Goal: Communication & Community: Connect with others

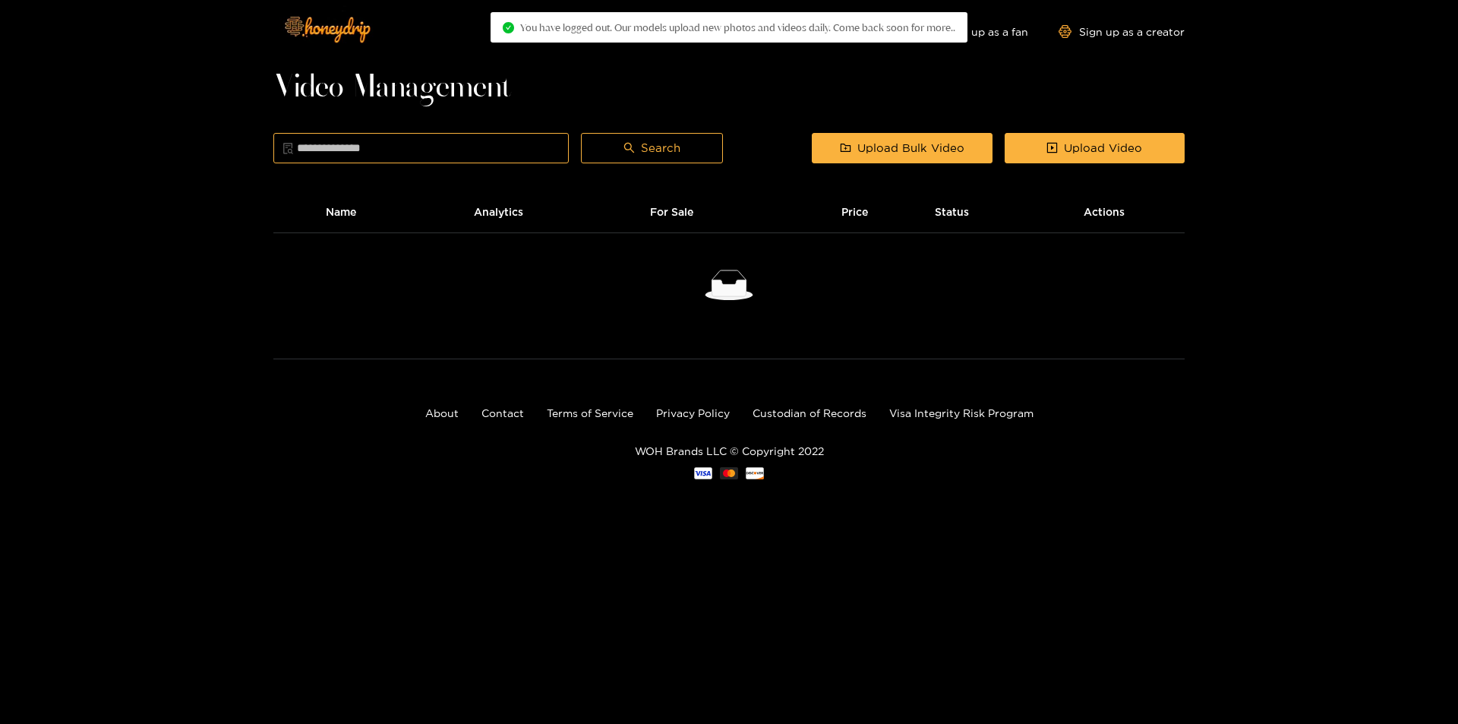
click at [1321, 86] on div "Explore models Video Shorts Login Shop Sign up as a fan Sign up as a creator Vi…" at bounding box center [729, 262] width 1458 height 525
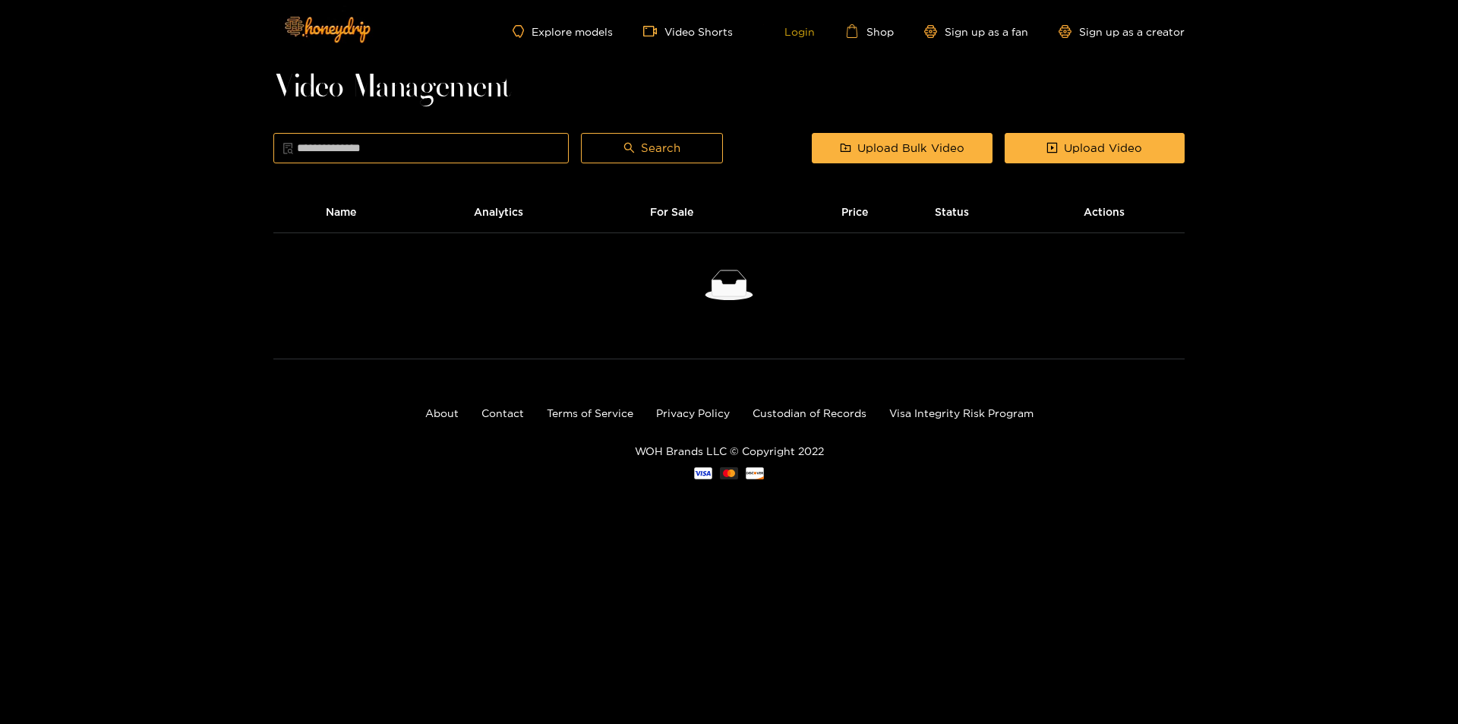
click at [800, 27] on link "Login" at bounding box center [789, 31] width 52 height 14
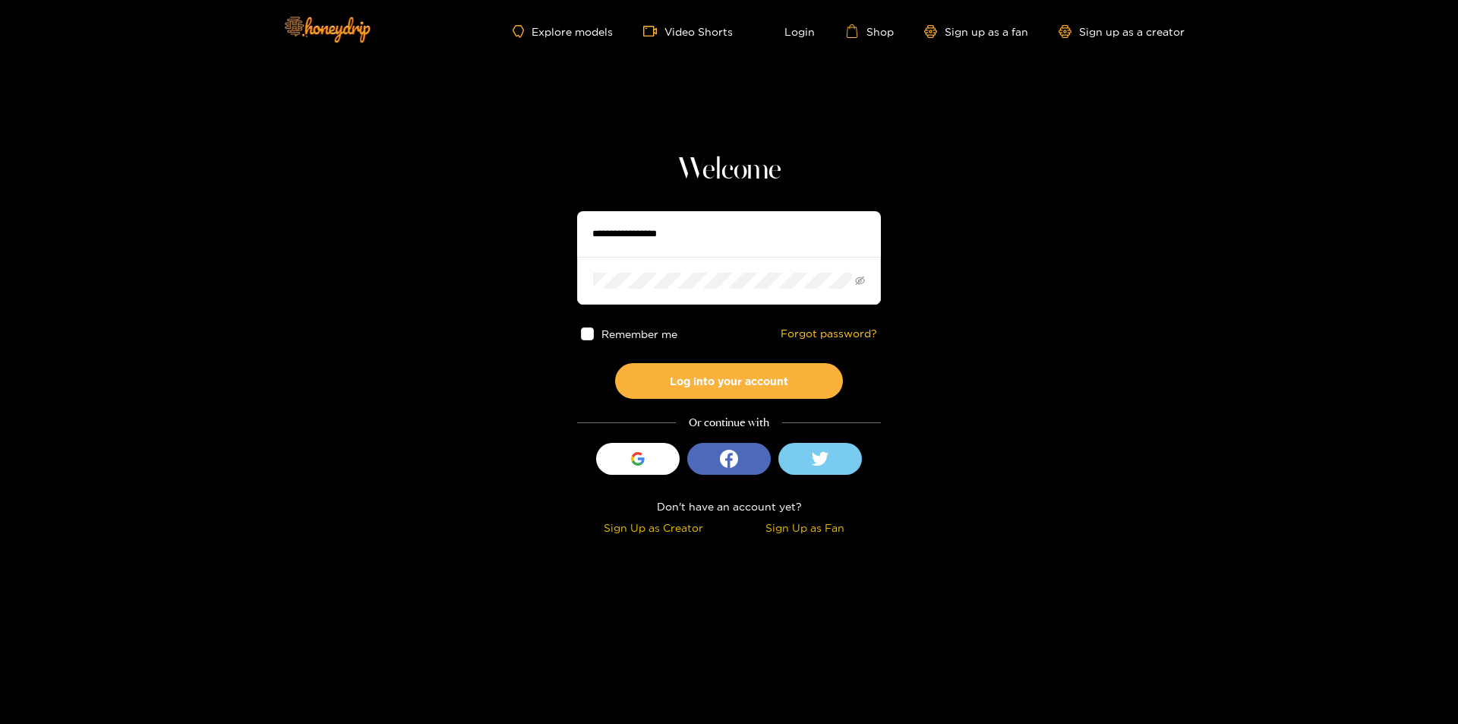
click at [683, 222] on input "text" at bounding box center [729, 234] width 304 height 46
type input "**********"
click at [615, 363] on button "Log into your account" at bounding box center [729, 381] width 228 height 36
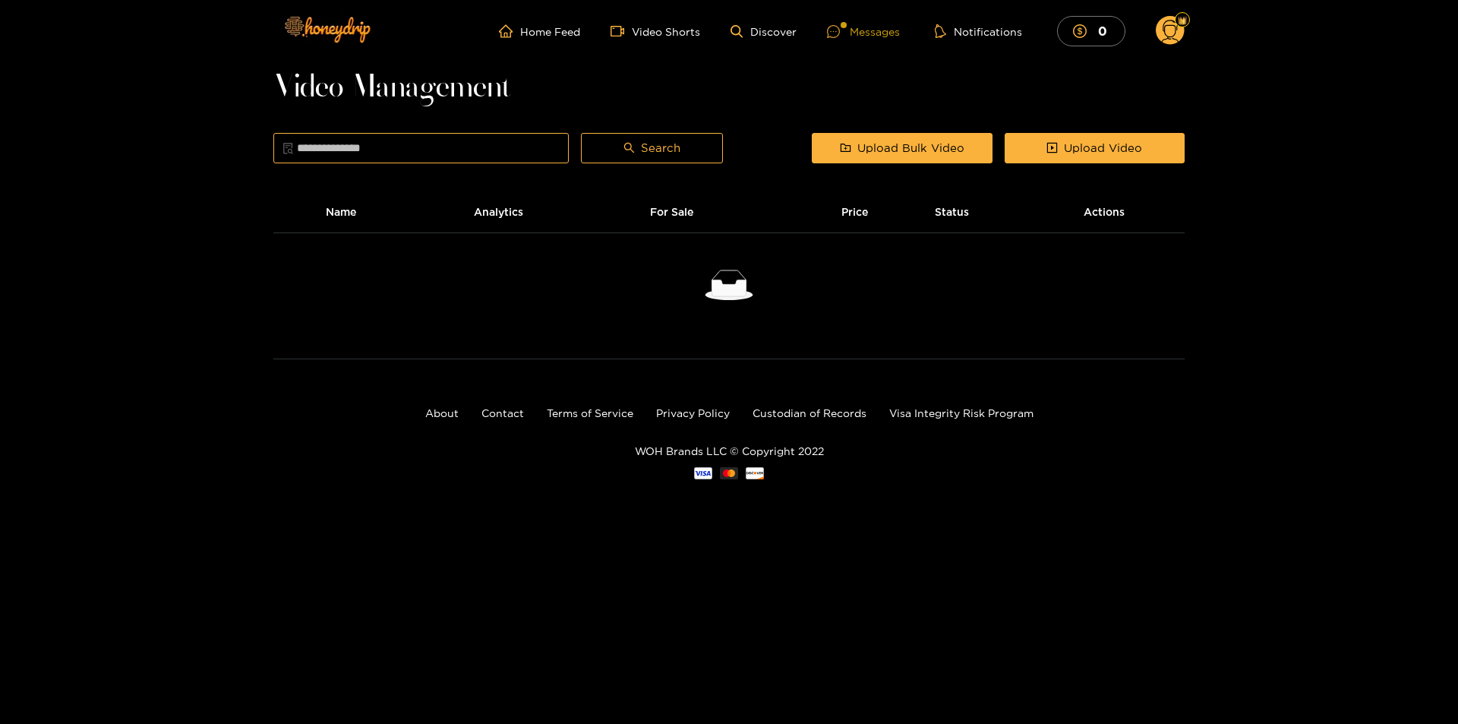
click at [866, 31] on div "Messages" at bounding box center [863, 31] width 73 height 17
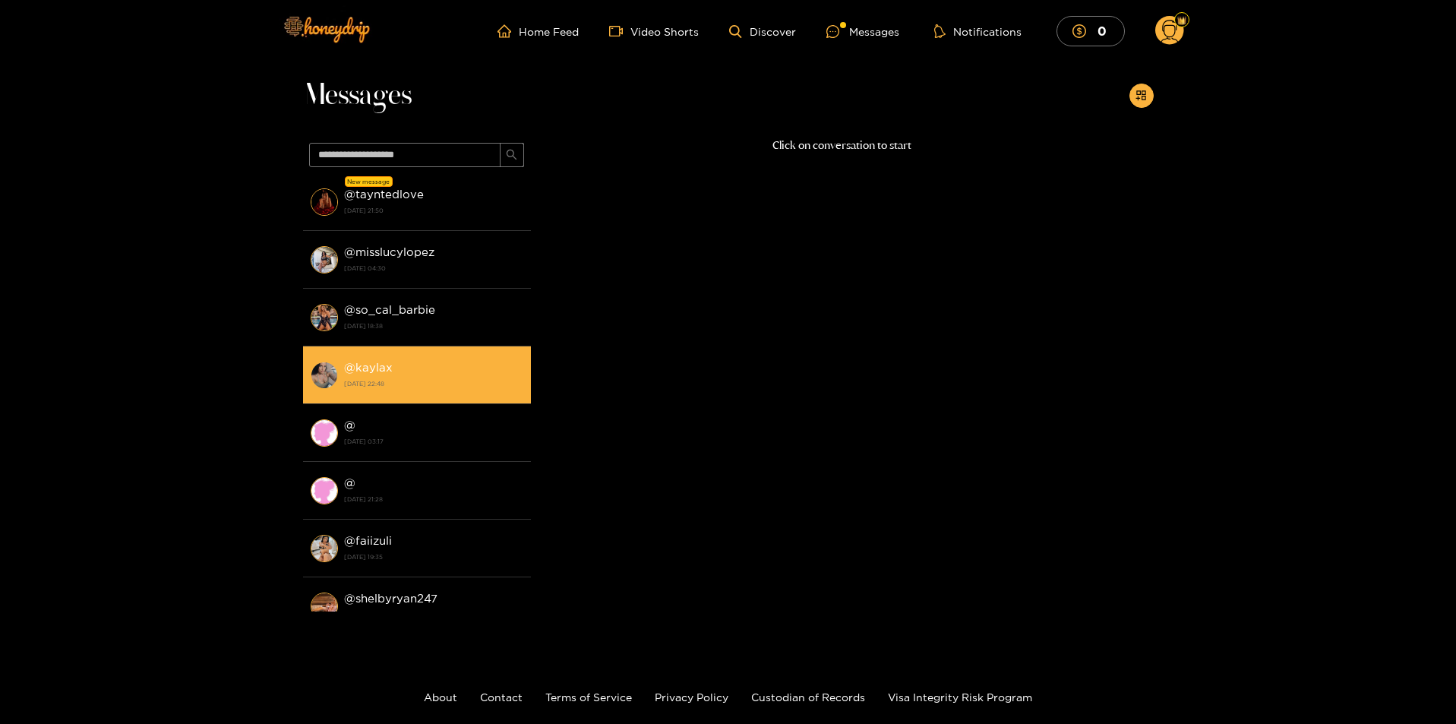
click at [408, 360] on div "@ kaylax [DATE] 22:48" at bounding box center [433, 375] width 179 height 34
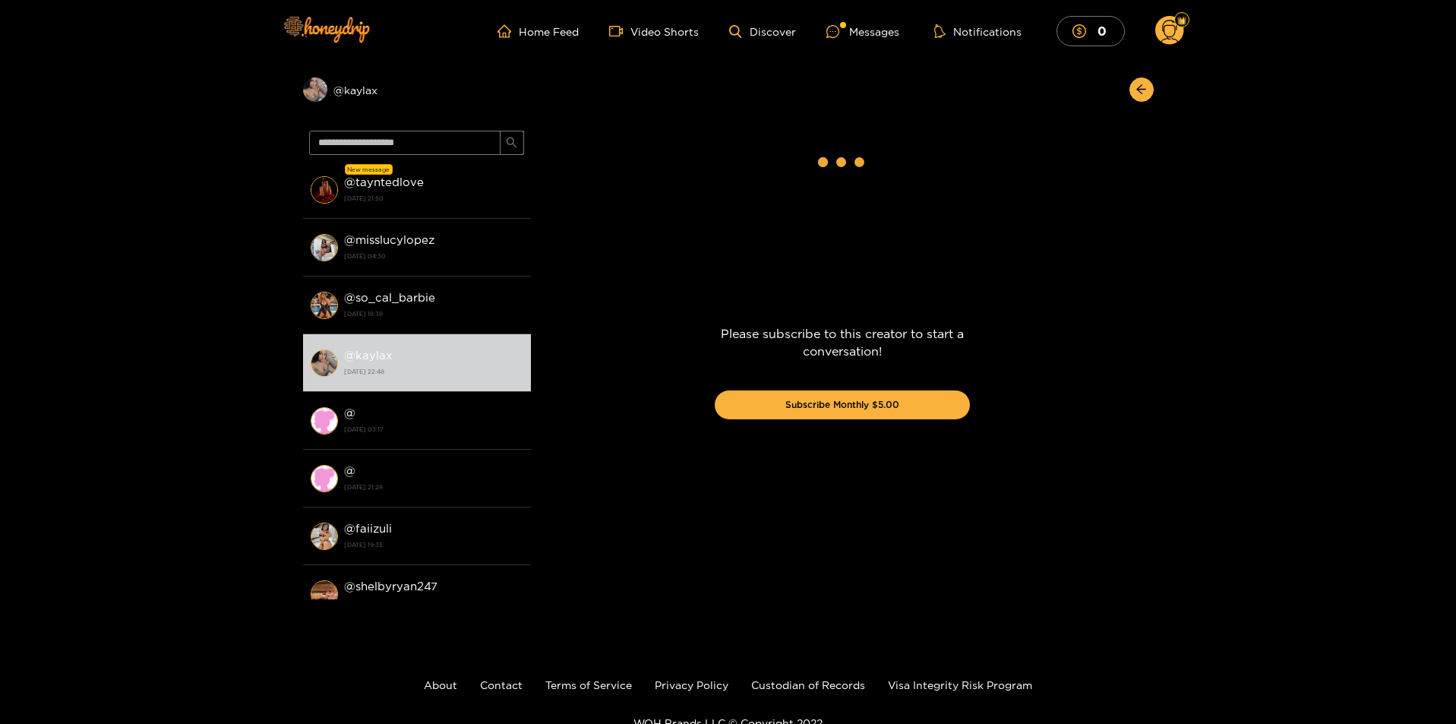
scroll to position [1729, 0]
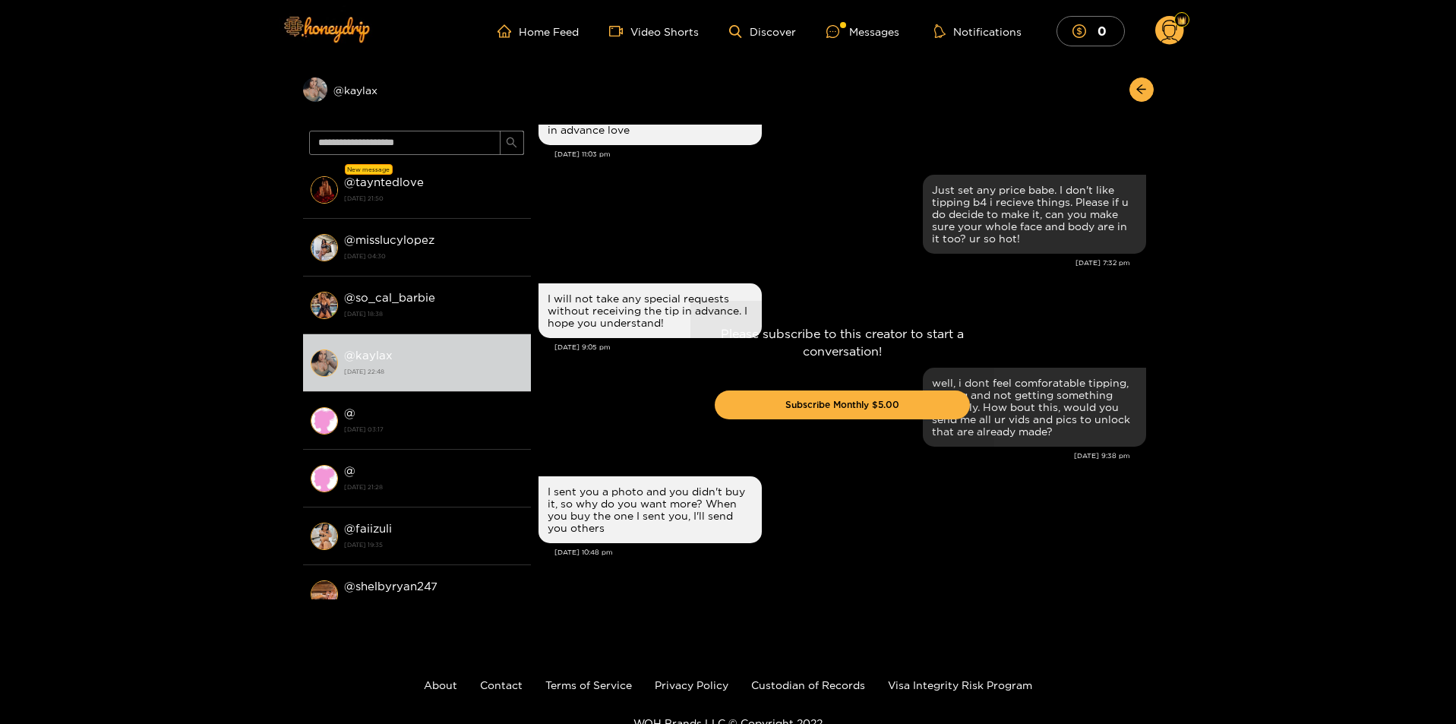
drag, startPoint x: 857, startPoint y: 557, endPoint x: 847, endPoint y: 545, distance: 15.2
drag, startPoint x: 407, startPoint y: 84, endPoint x: 372, endPoint y: 91, distance: 35.7
click at [372, 91] on div "Preview @ kaylax" at bounding box center [417, 89] width 228 height 24
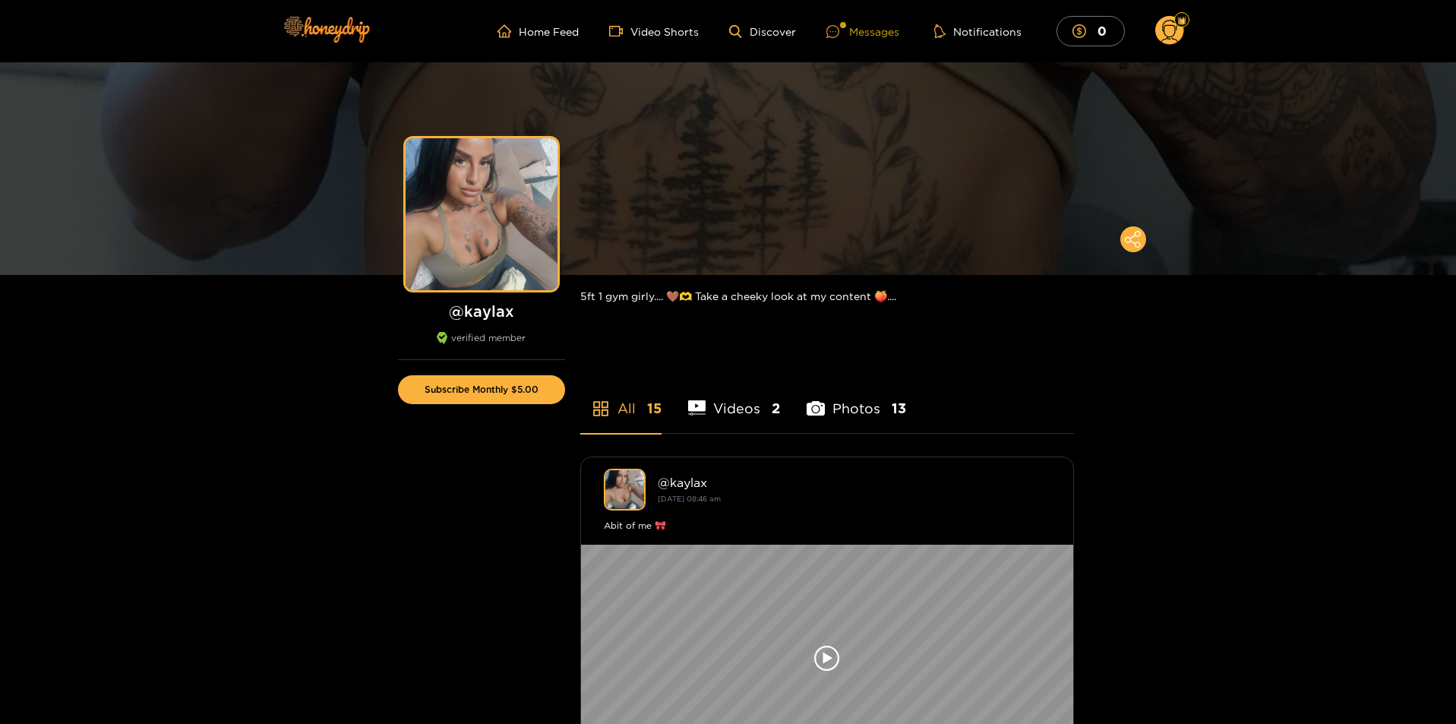
click at [852, 33] on div "Messages" at bounding box center [862, 31] width 73 height 17
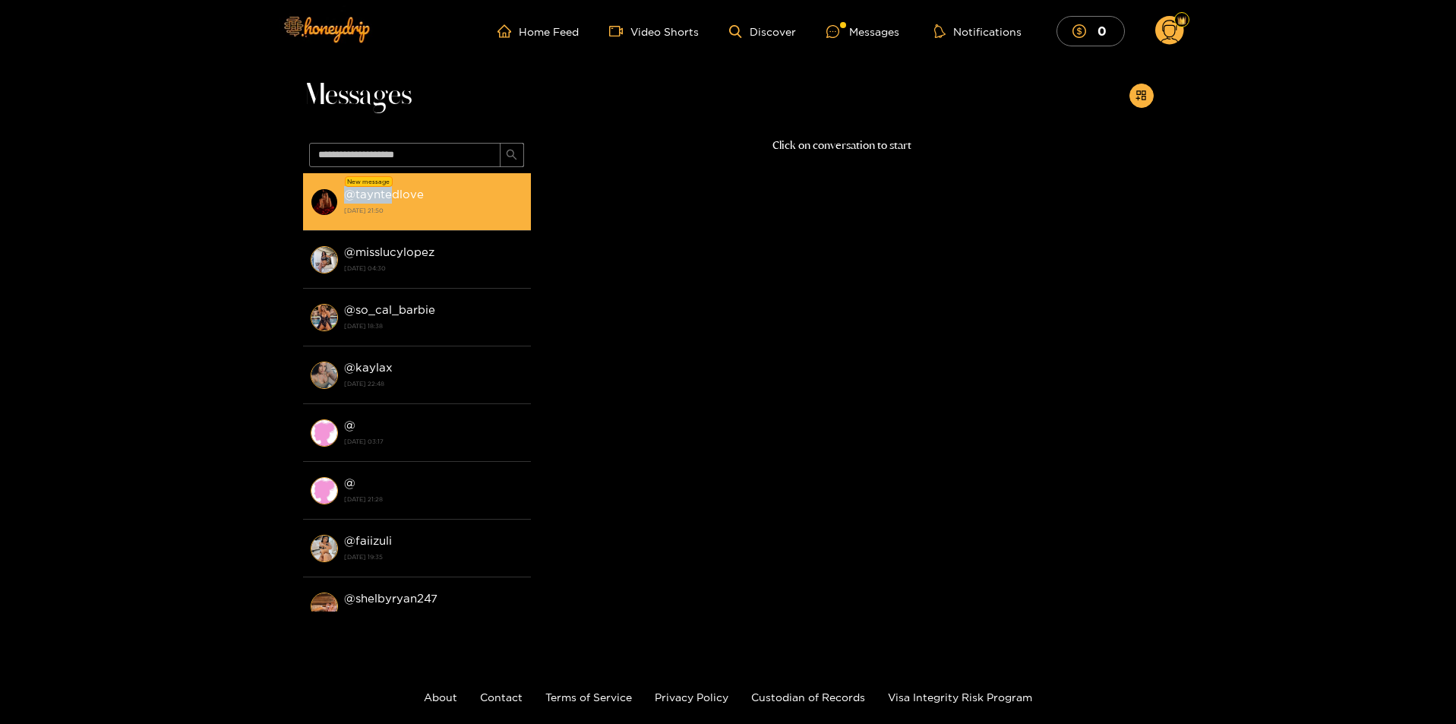
click at [390, 186] on li "New message @ tayntedlove [DATE] 21:50" at bounding box center [417, 202] width 228 height 58
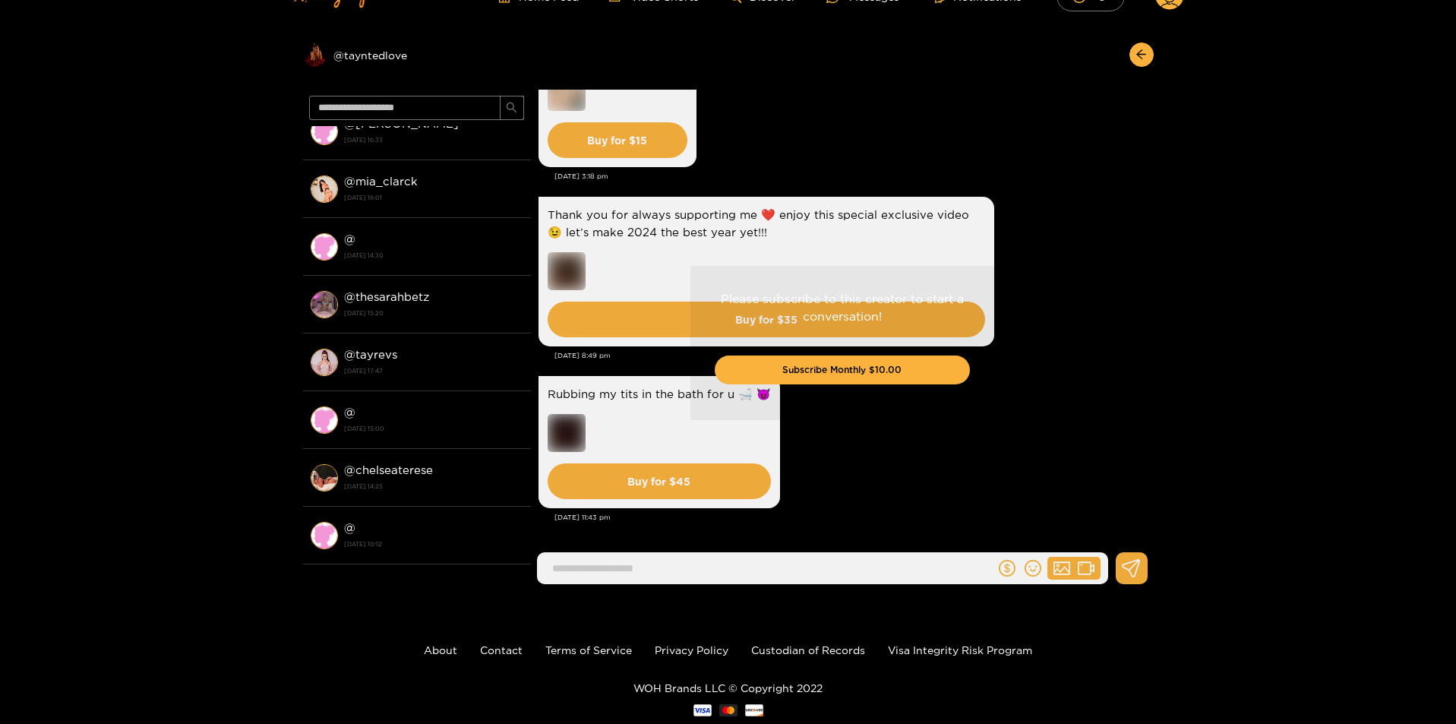
scroll to position [73, 0]
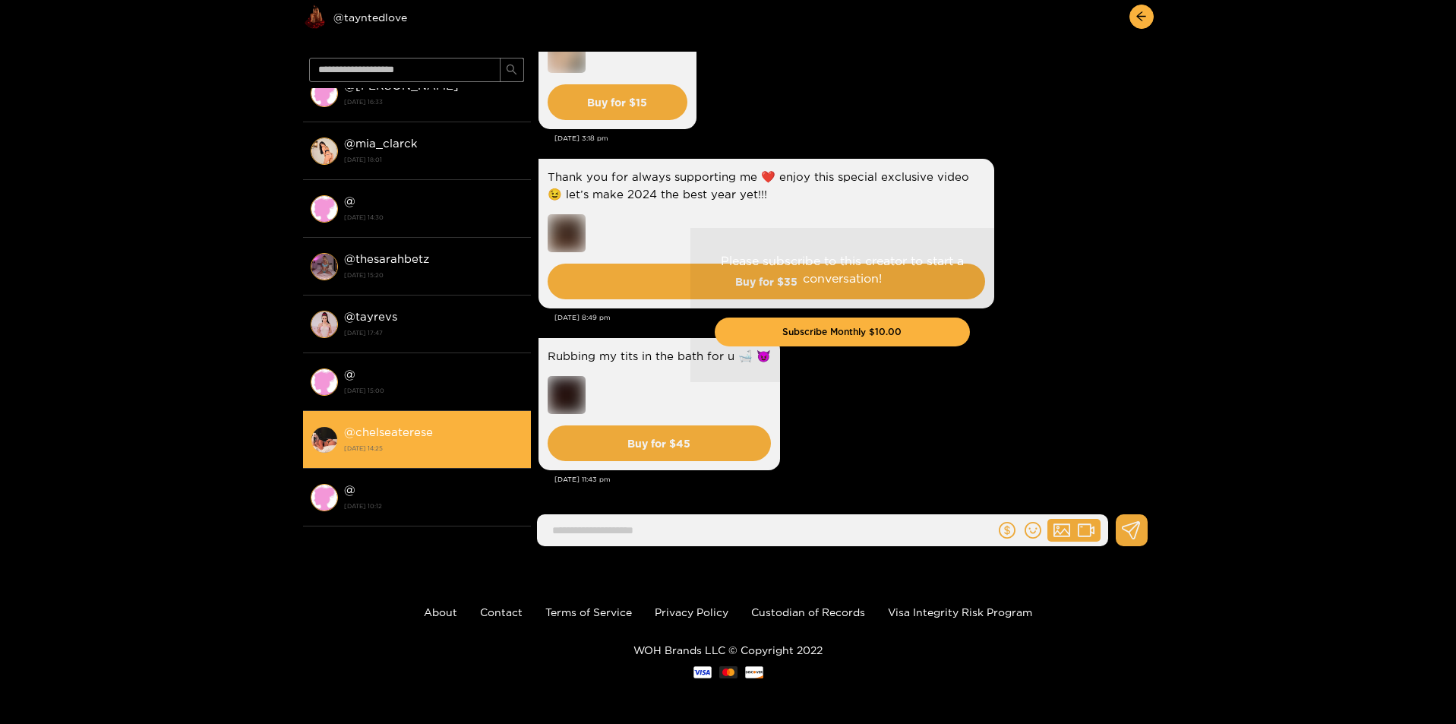
click at [469, 455] on div "@ chelseaterese [DATE] 14:25" at bounding box center [433, 439] width 179 height 34
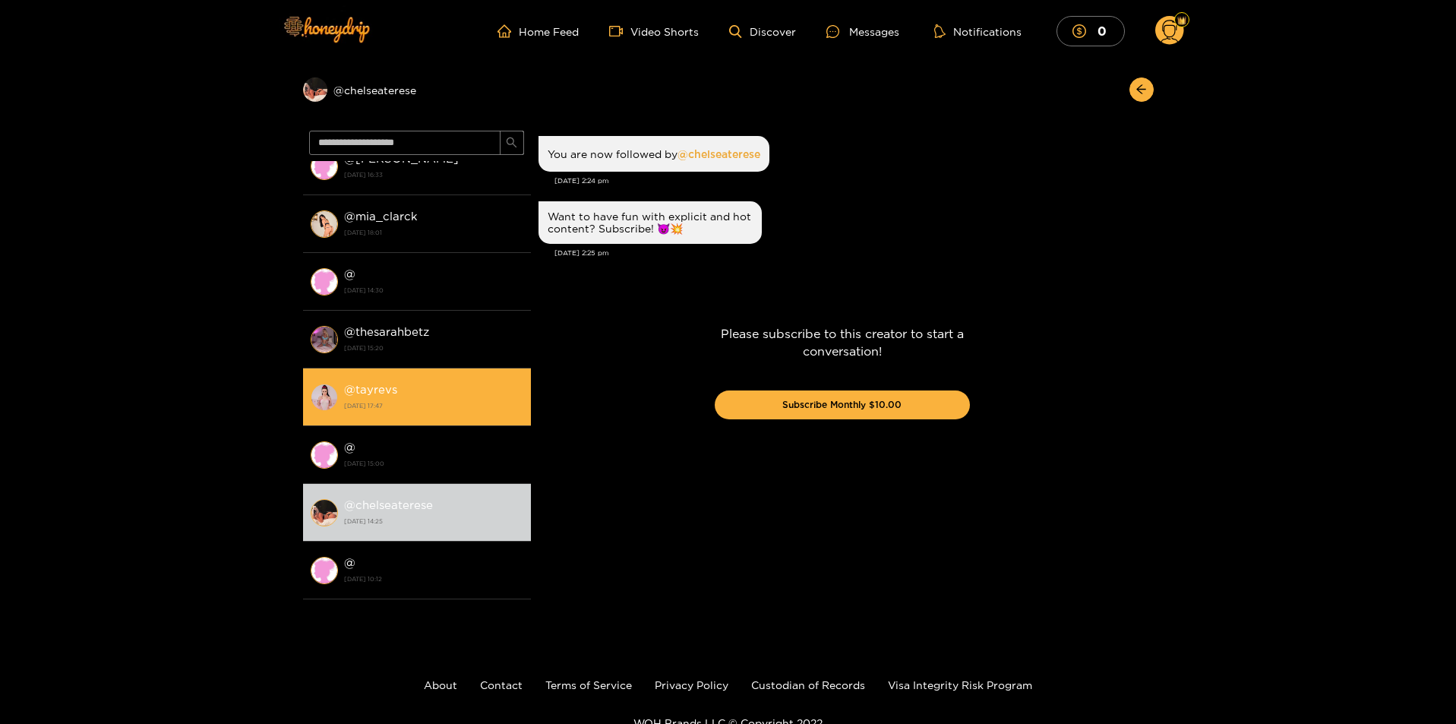
scroll to position [737, 0]
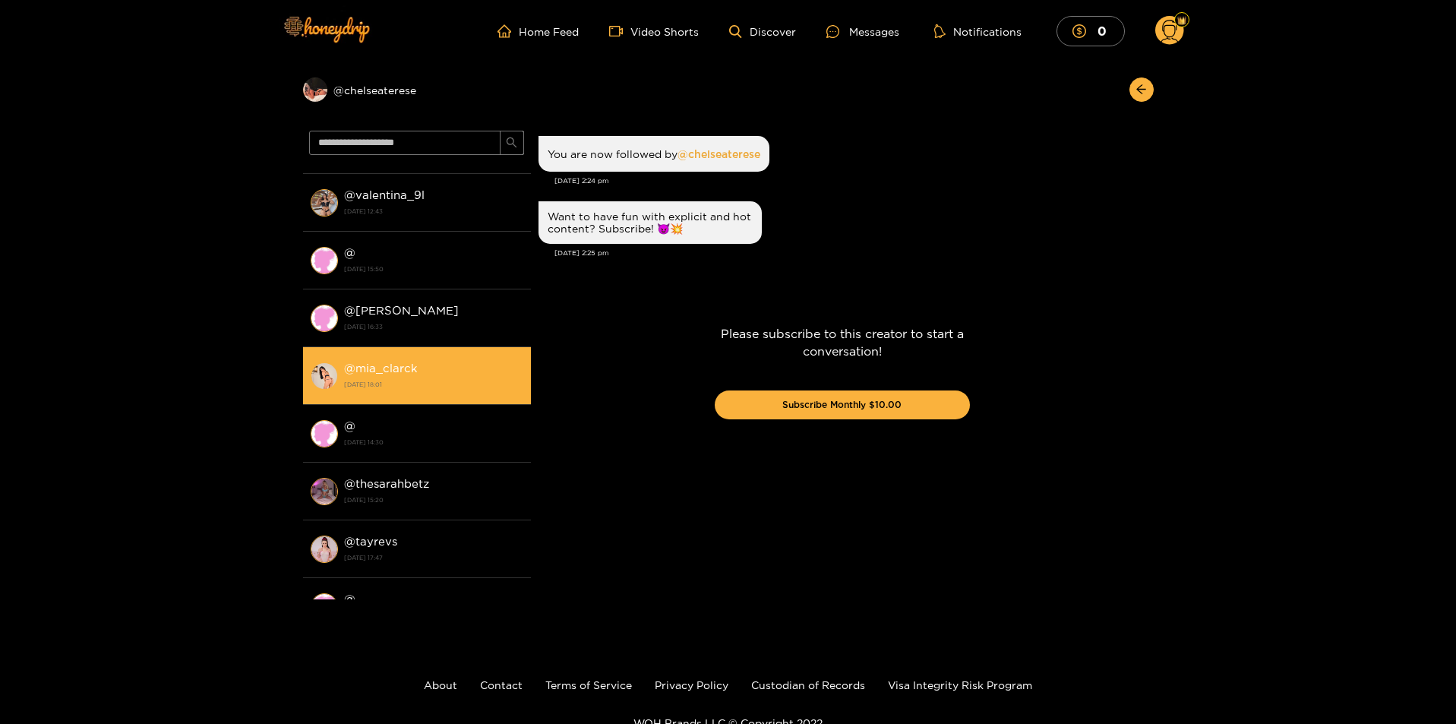
click at [412, 369] on strong "@ mia_clarck" at bounding box center [381, 367] width 74 height 13
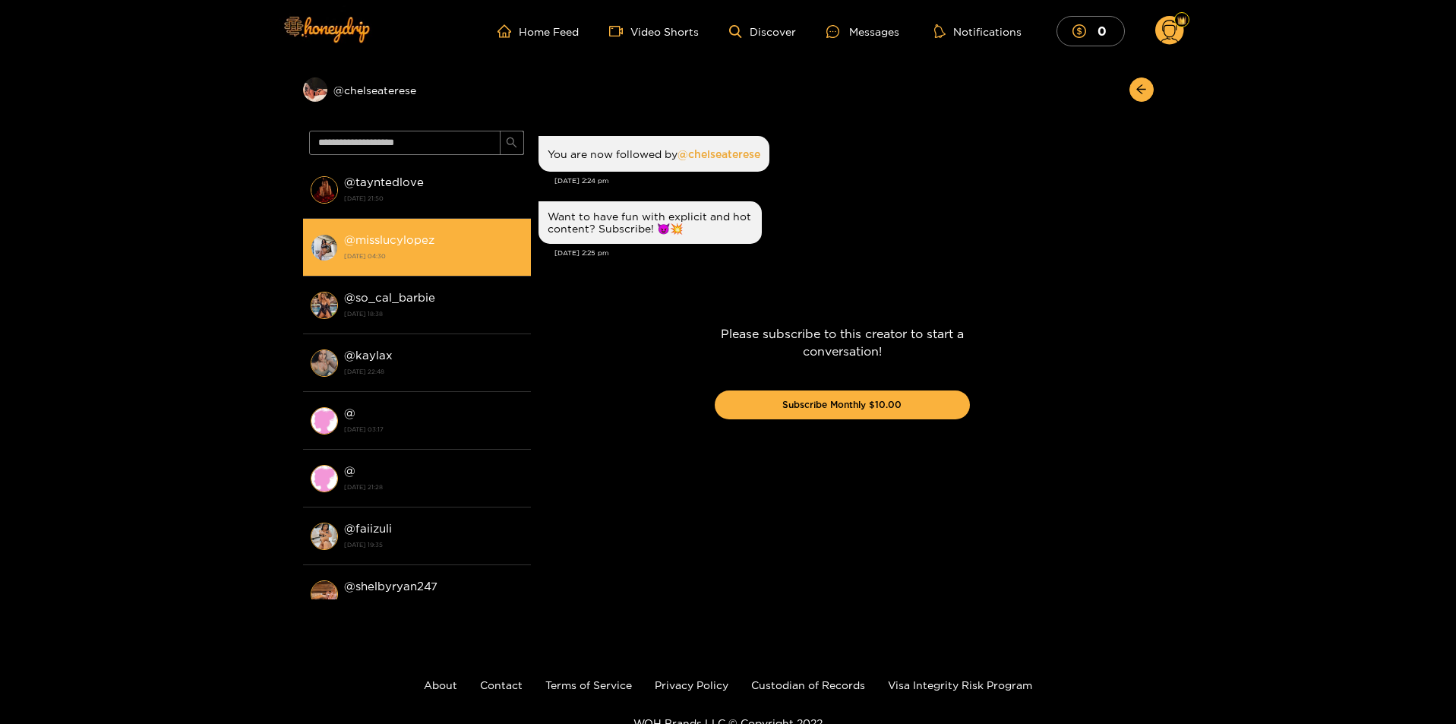
click at [480, 239] on div "@ misslucylopez [DATE] 04:30" at bounding box center [433, 247] width 179 height 34
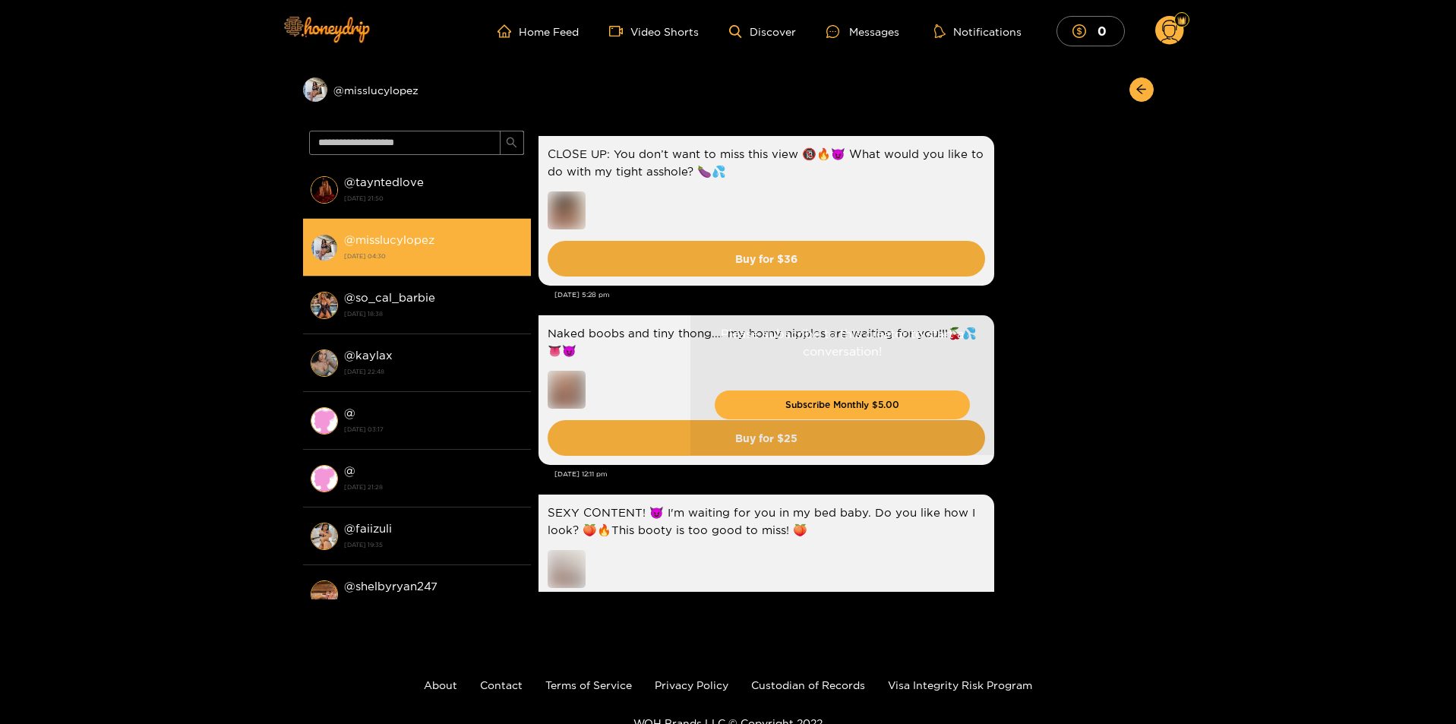
scroll to position [3649, 0]
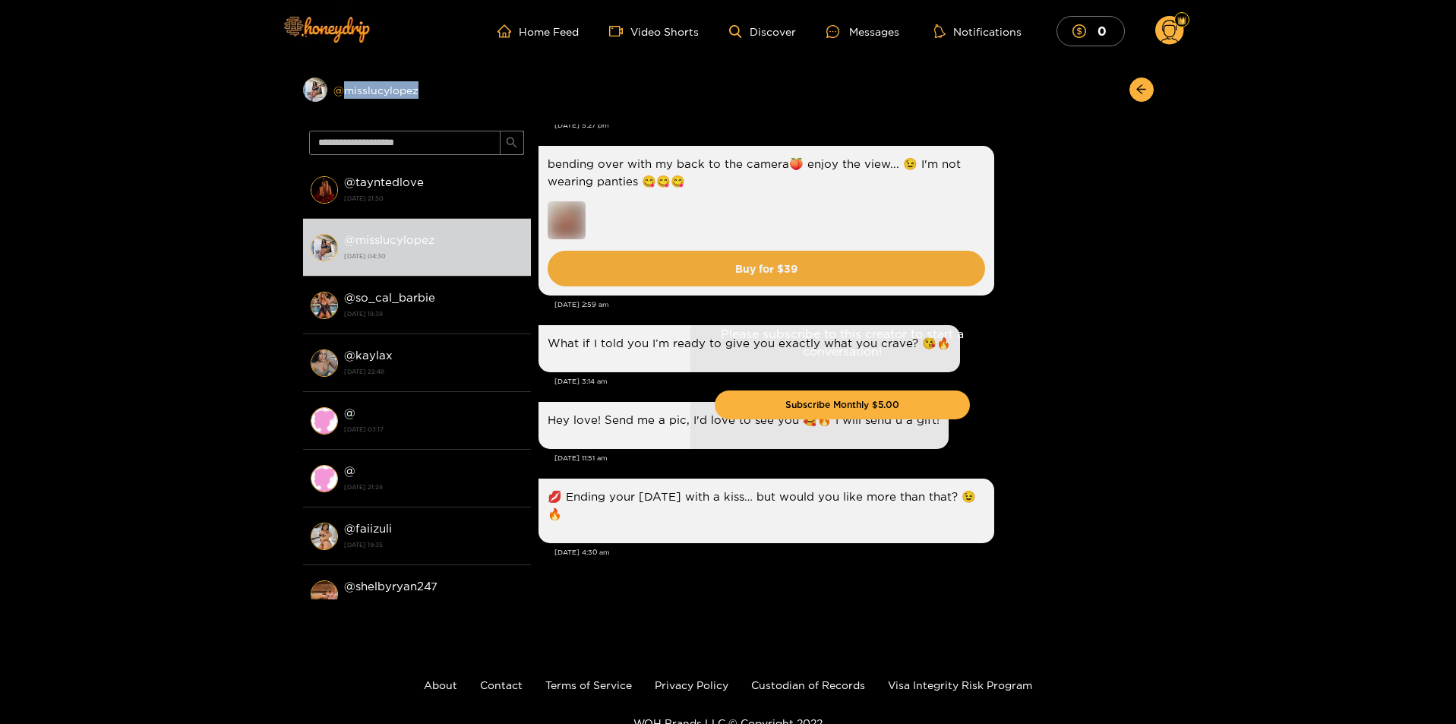
copy div "misslucylopez"
drag, startPoint x: 450, startPoint y: 90, endPoint x: 342, endPoint y: 100, distance: 108.3
click at [342, 100] on div "Preview @ misslucylopez" at bounding box center [417, 89] width 228 height 24
